Goal: Task Accomplishment & Management: Manage account settings

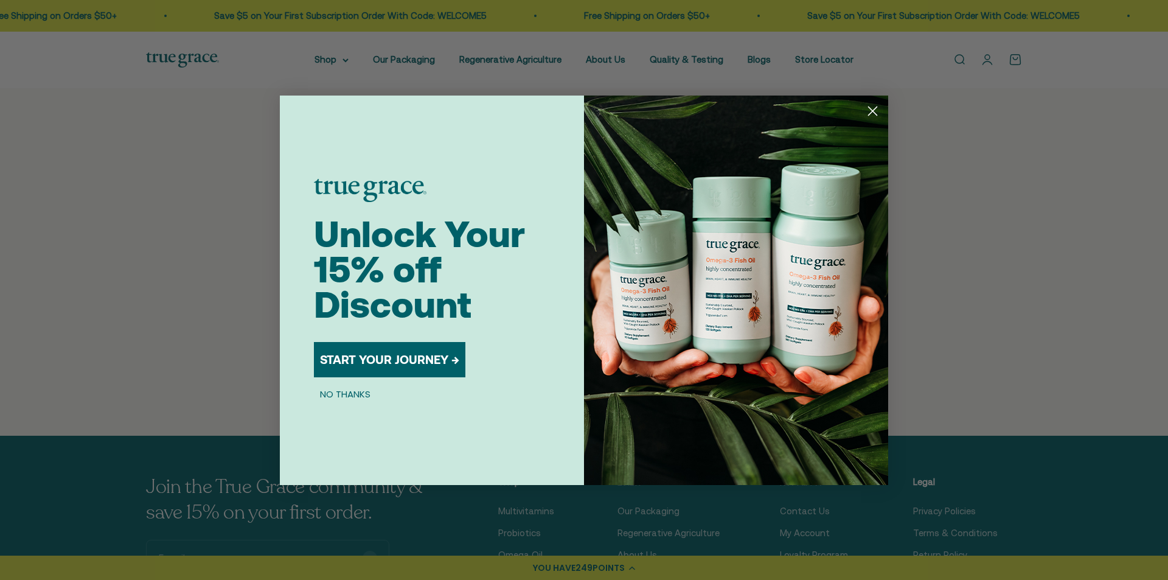
click at [870, 113] on circle "Close dialog" at bounding box center [873, 110] width 20 height 20
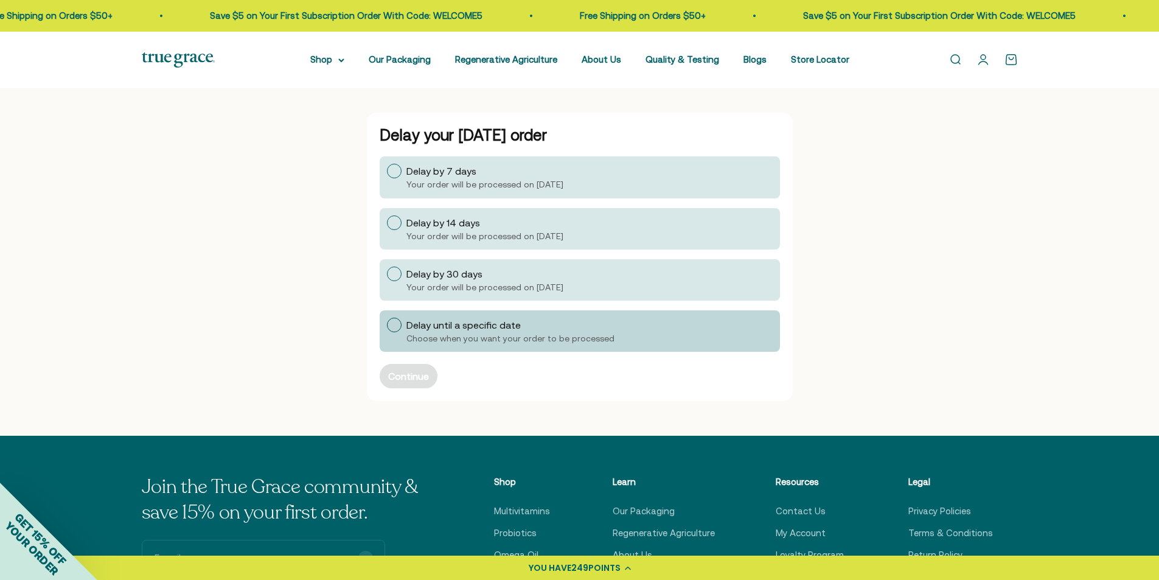
click at [399, 327] on div at bounding box center [394, 325] width 15 height 15
click at [386, 325] on input "Delay until a specific date Choose when you want your order to be processed" at bounding box center [386, 325] width 0 height 0
click at [405, 370] on button "Continue" at bounding box center [409, 376] width 58 height 24
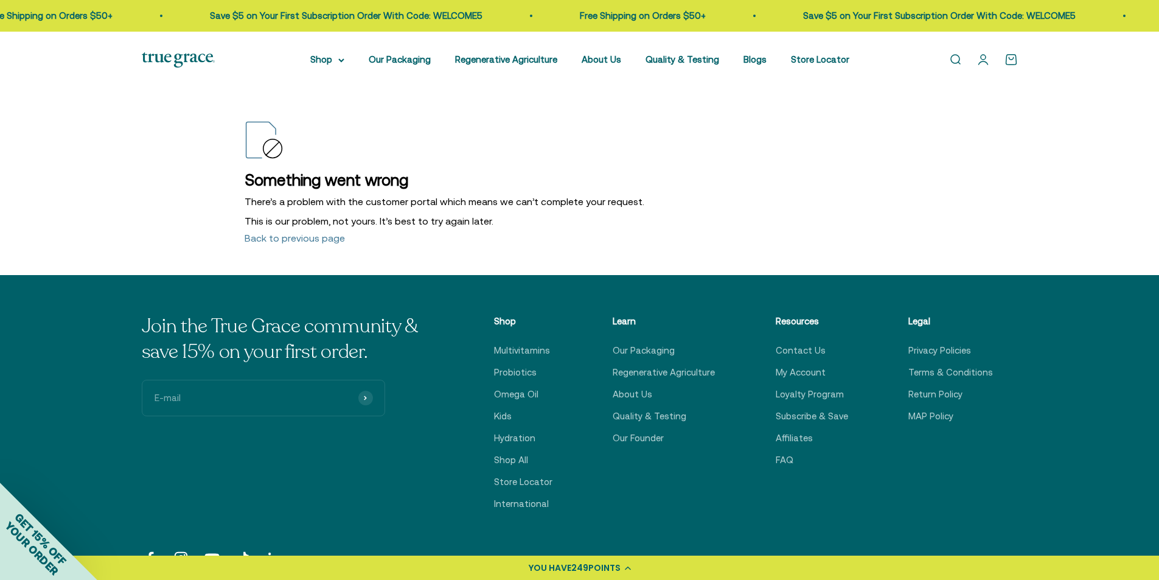
click at [177, 59] on img at bounding box center [178, 59] width 73 height 15
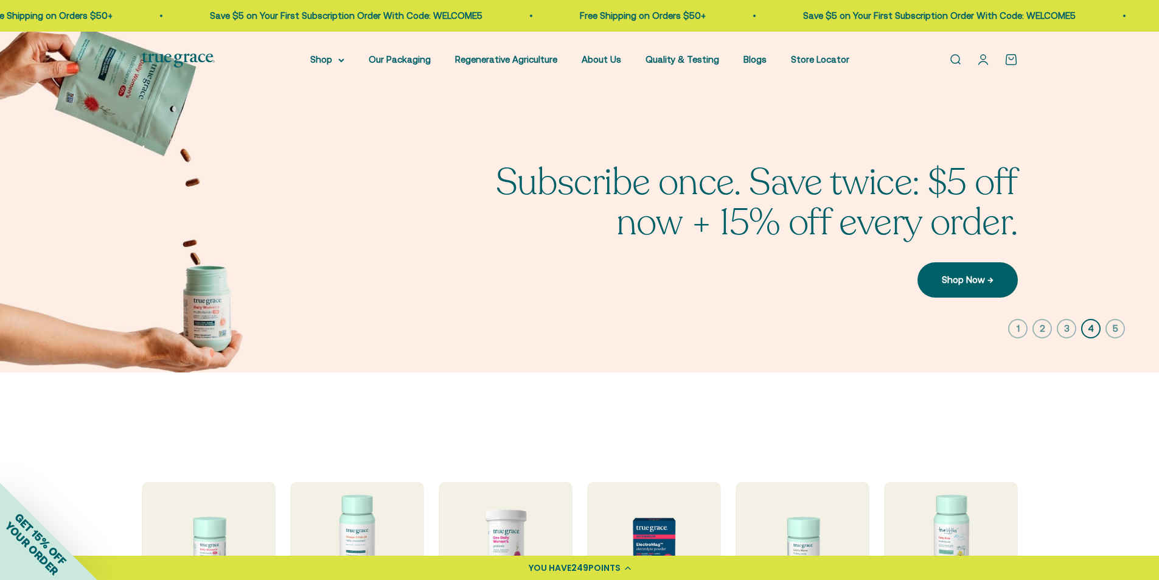
click at [981, 61] on link "Open account page" at bounding box center [982, 59] width 13 height 13
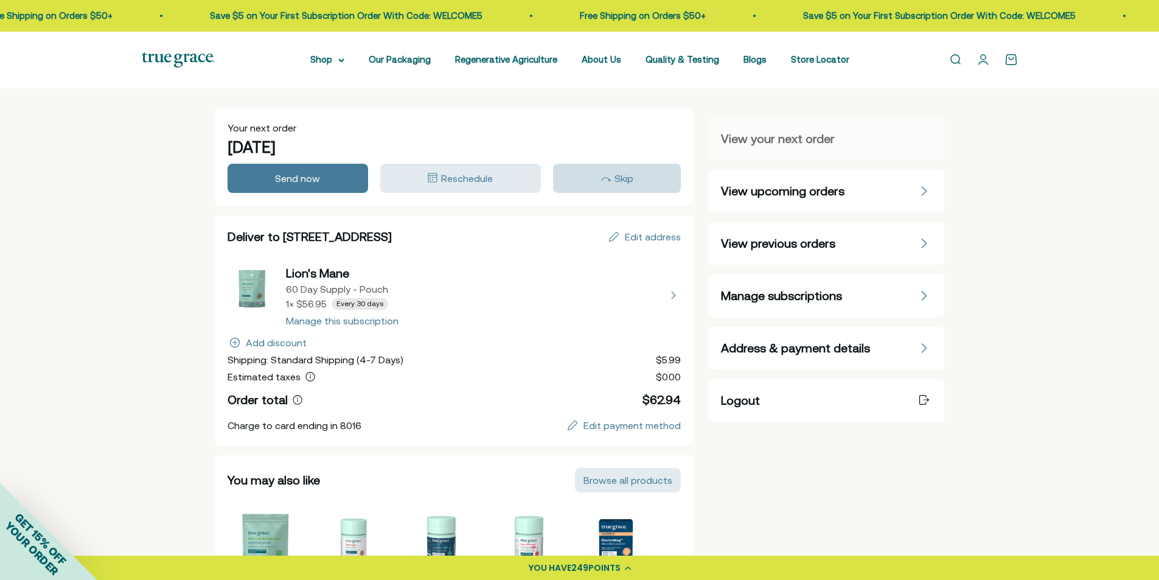
click at [616, 182] on span "Skip" at bounding box center [623, 178] width 19 height 11
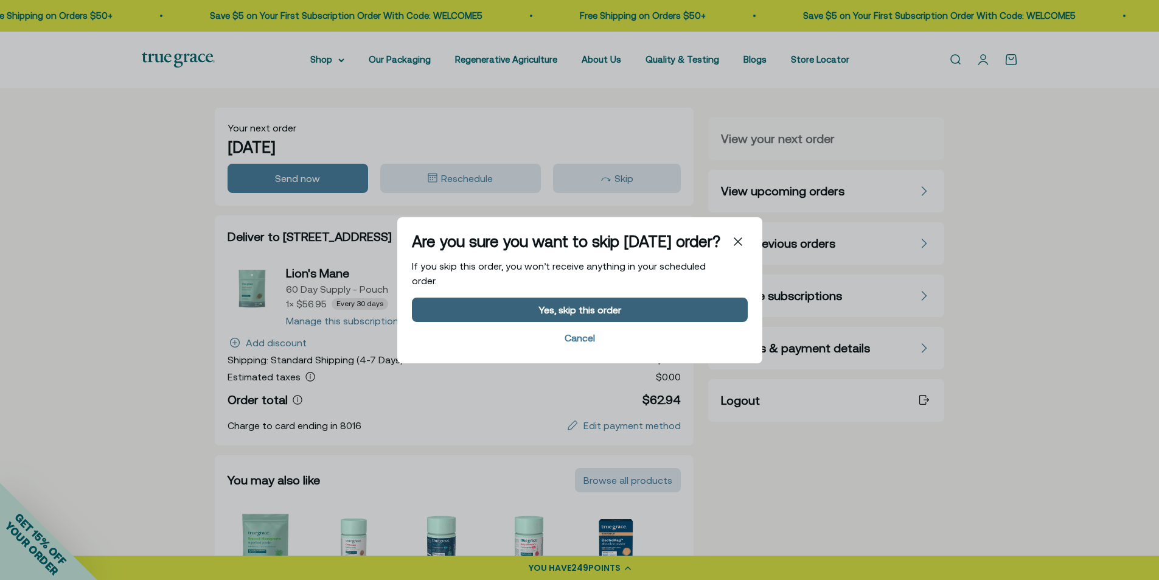
click at [580, 313] on div "Yes, skip this order" at bounding box center [579, 309] width 83 height 10
